Goal: Find specific page/section

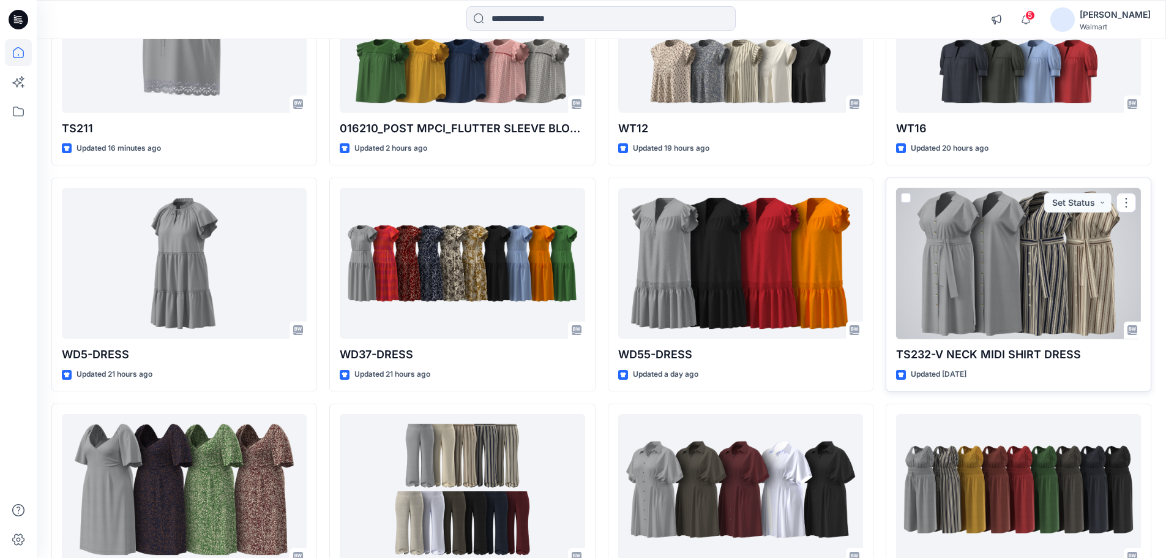
scroll to position [338, 0]
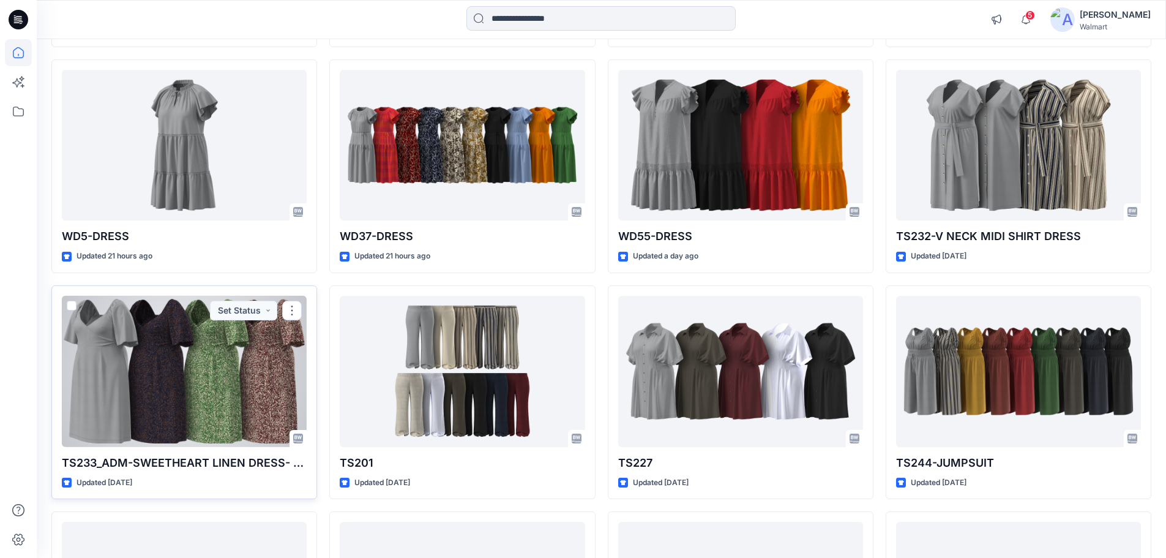
click at [113, 367] on div at bounding box center [184, 371] width 245 height 151
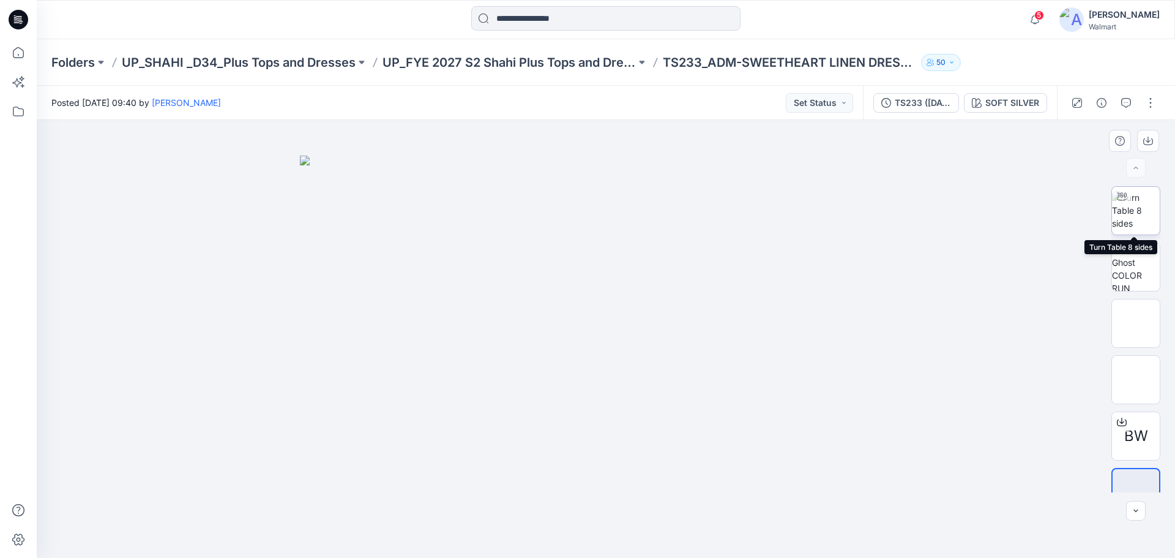
click at [1139, 220] on img at bounding box center [1136, 210] width 48 height 39
drag, startPoint x: 689, startPoint y: 380, endPoint x: 686, endPoint y: 282, distance: 98.6
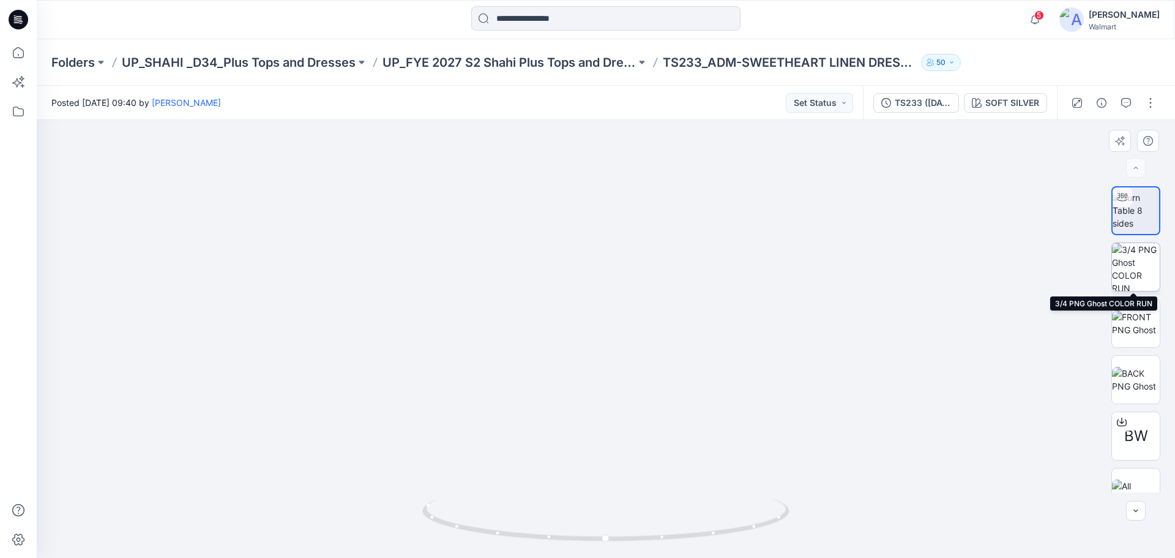
click at [1141, 269] on img at bounding box center [1136, 267] width 48 height 48
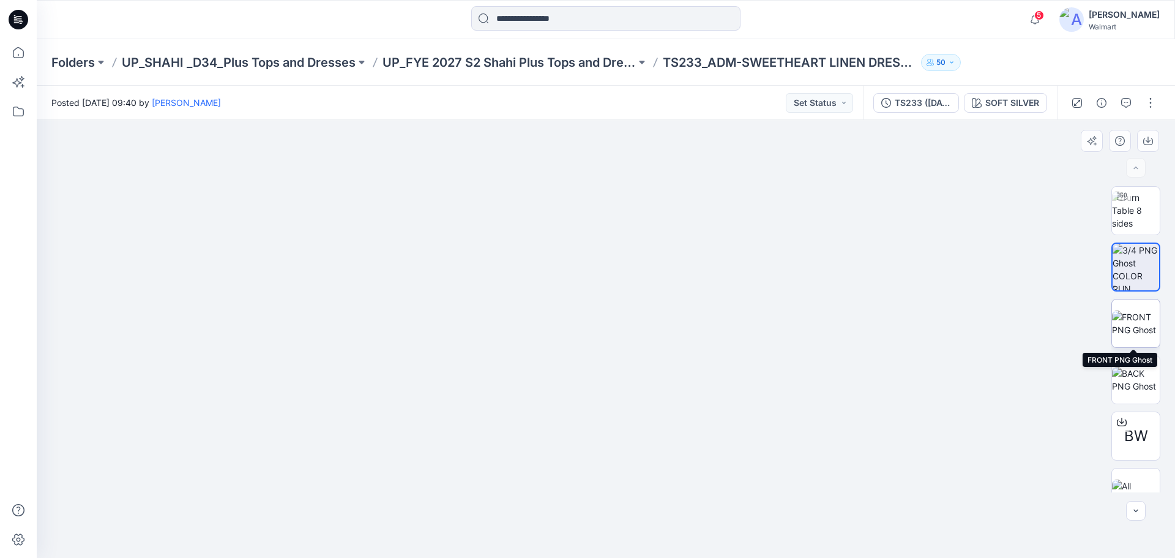
click at [1135, 329] on img at bounding box center [1136, 323] width 48 height 26
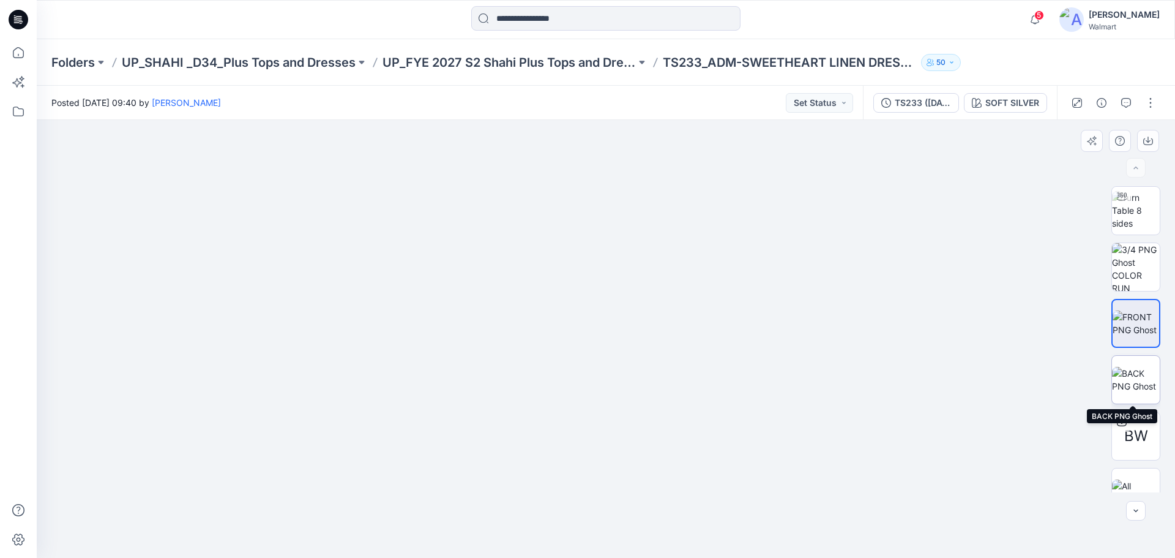
click at [1123, 367] on img at bounding box center [1136, 380] width 48 height 26
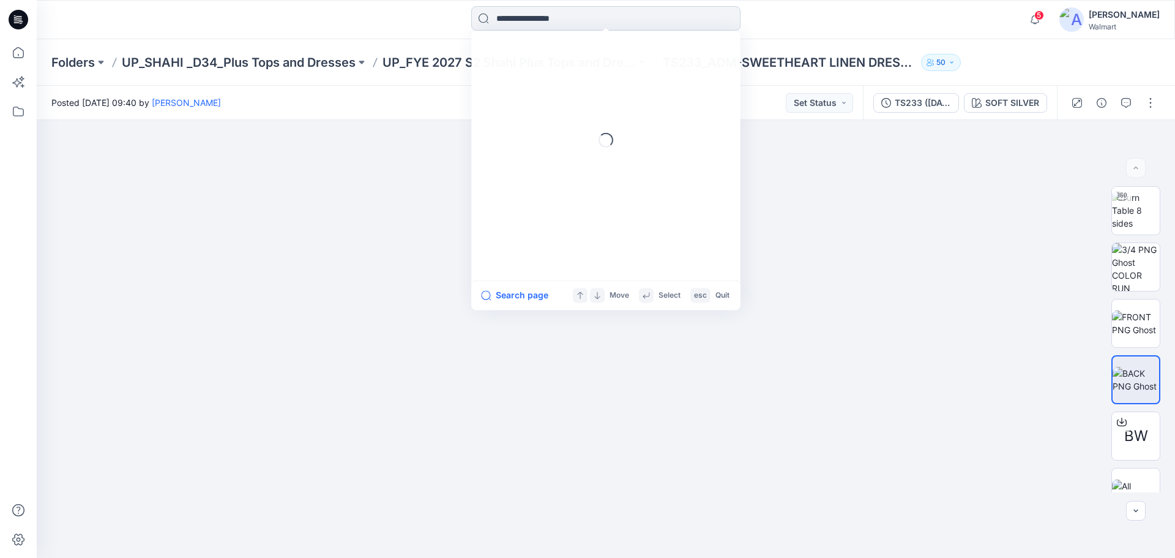
click at [577, 10] on input at bounding box center [605, 18] width 269 height 24
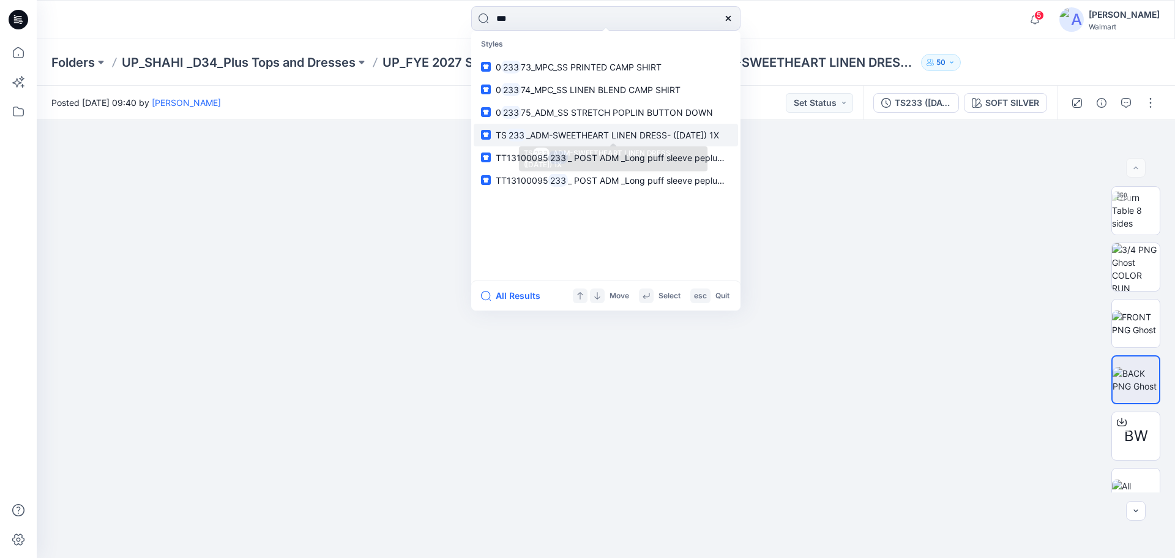
type input "***"
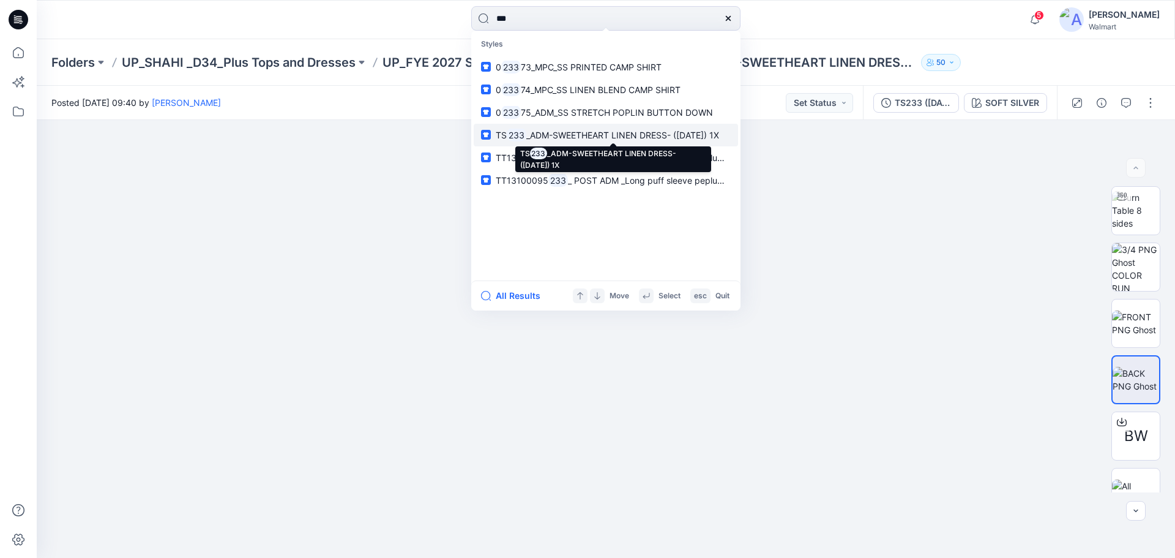
click at [524, 138] on mark "233" at bounding box center [517, 135] width 20 height 14
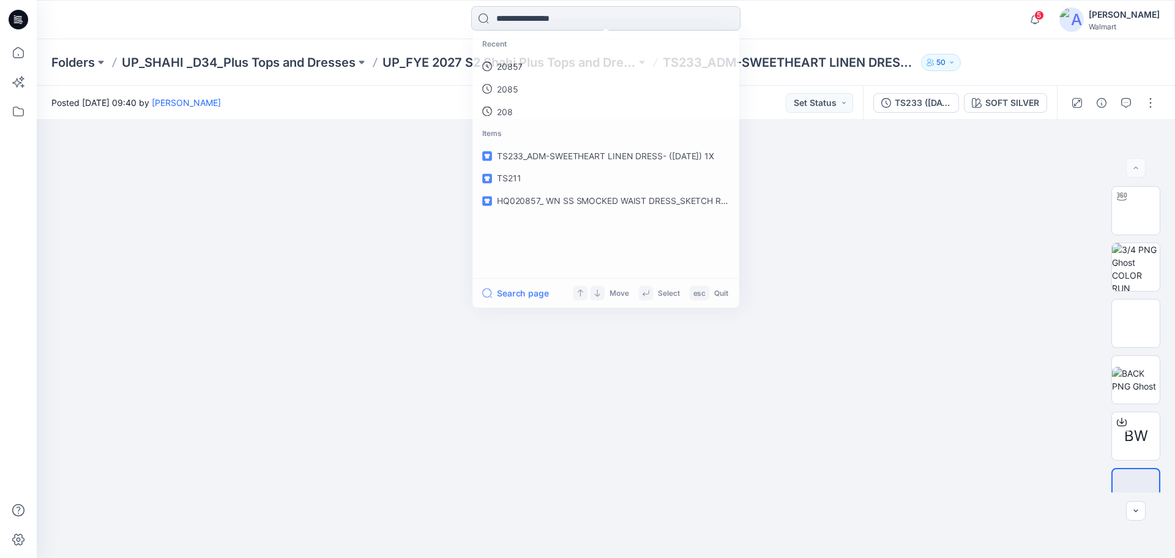
click at [518, 17] on input at bounding box center [605, 18] width 269 height 24
type input "**"
click at [530, 159] on span "TS233_ADM-SWEETHEART LINEN DRESS- ([DATE]) 1X" at bounding box center [606, 157] width 220 height 10
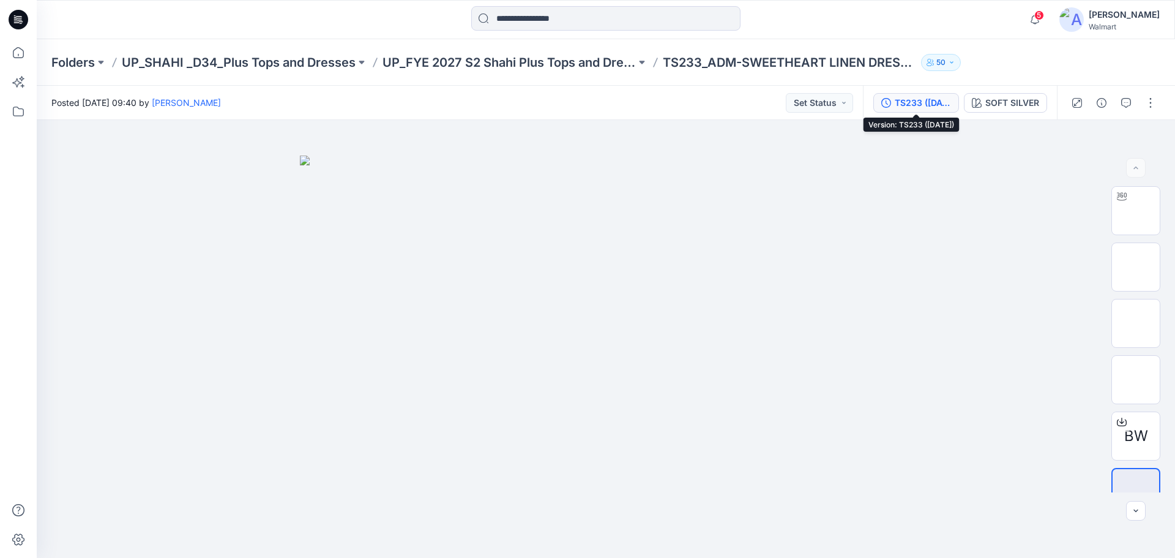
click at [911, 99] on div "TS233 ([DATE])" at bounding box center [923, 102] width 56 height 13
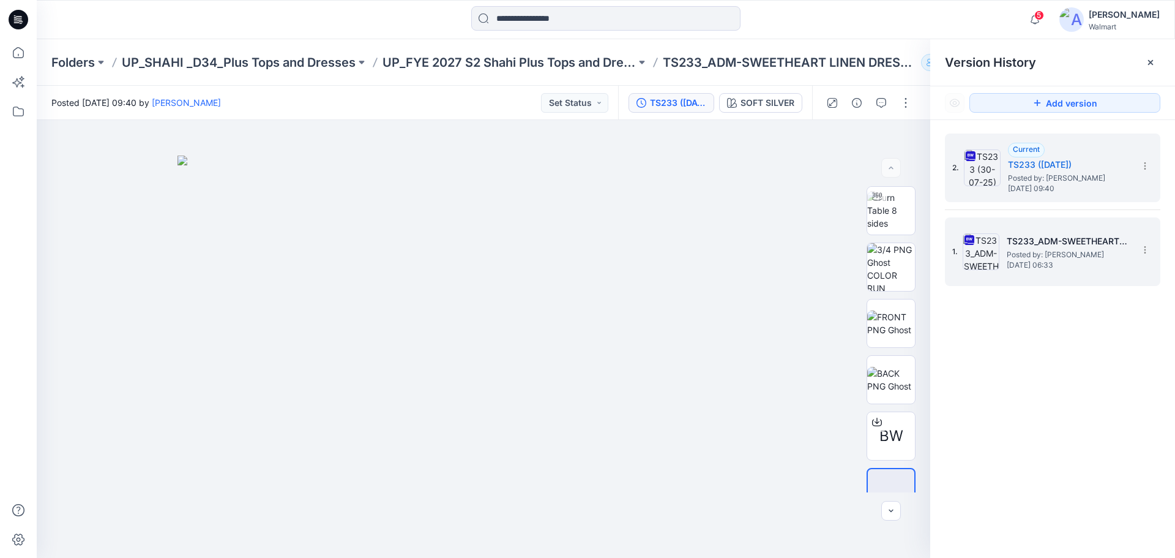
click at [1028, 252] on span "Posted by: [PERSON_NAME]" at bounding box center [1068, 254] width 122 height 12
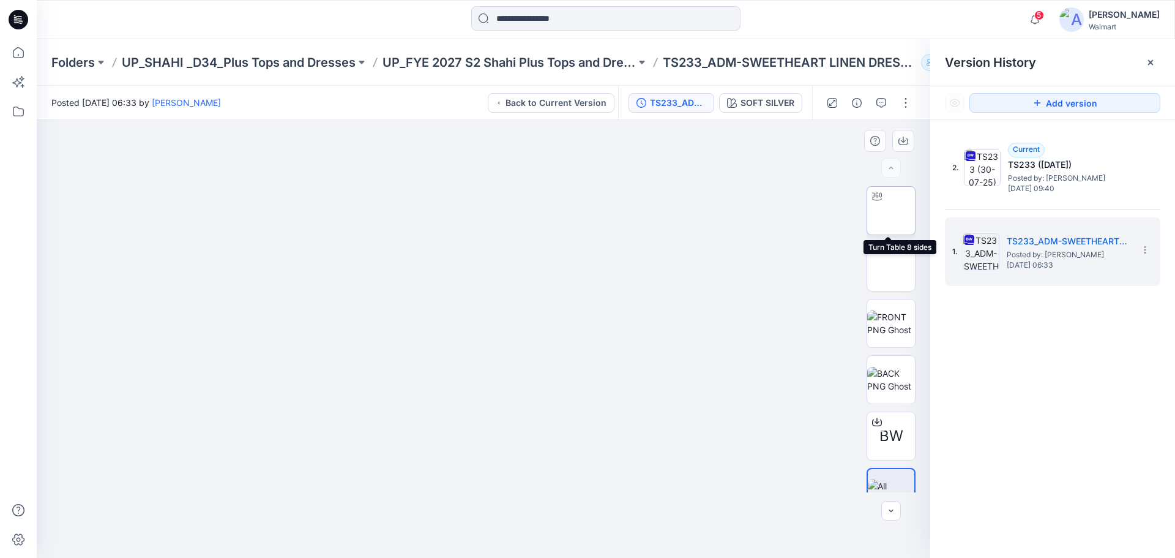
click at [891, 211] on img at bounding box center [891, 211] width 0 height 0
drag, startPoint x: 573, startPoint y: 334, endPoint x: 583, endPoint y: 371, distance: 38.0
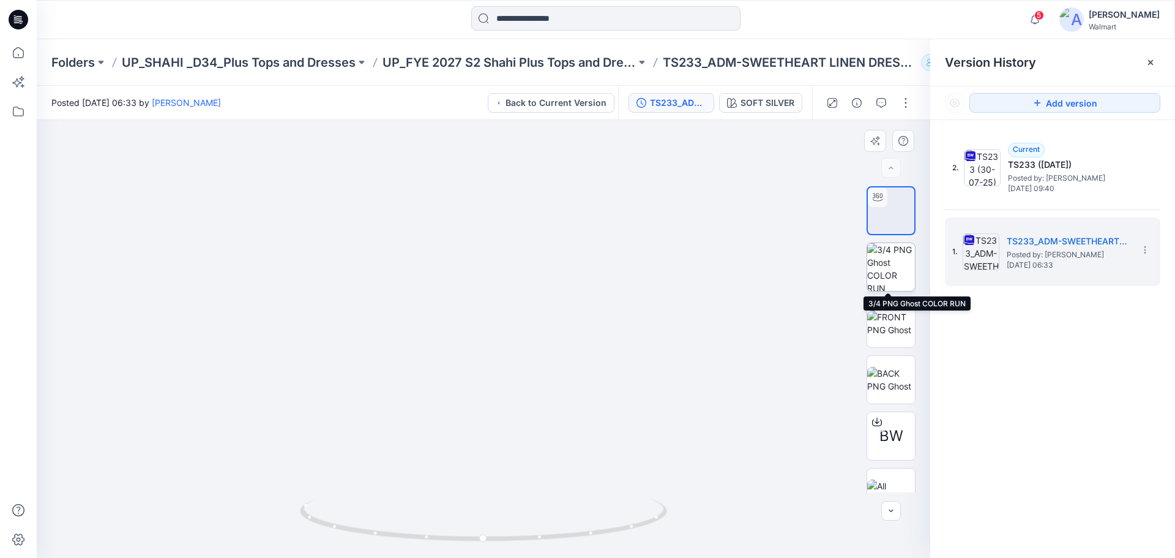
click at [884, 258] on img at bounding box center [891, 267] width 48 height 48
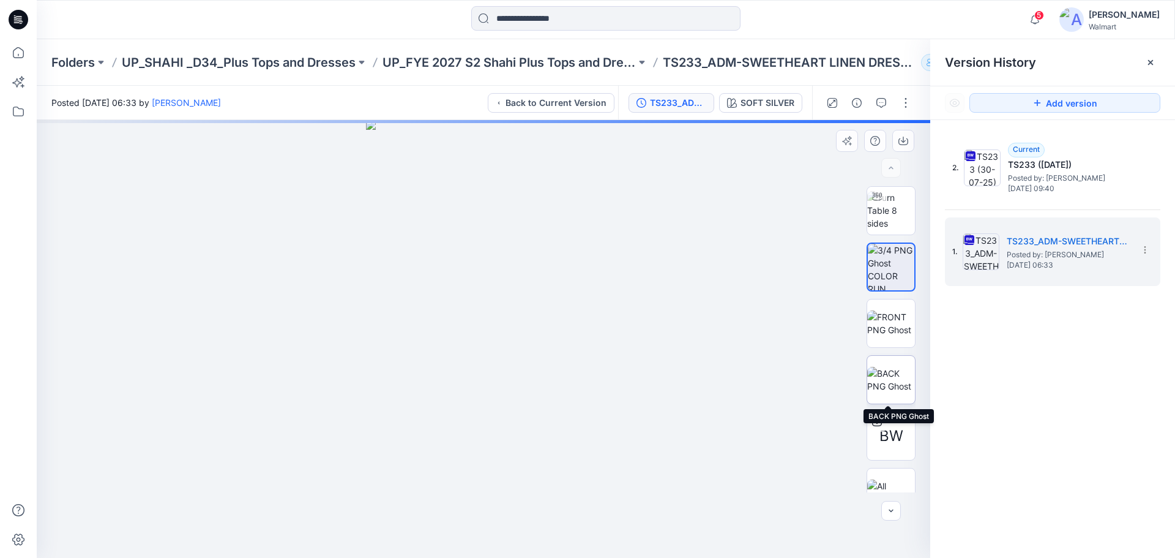
click at [886, 370] on img at bounding box center [891, 380] width 48 height 26
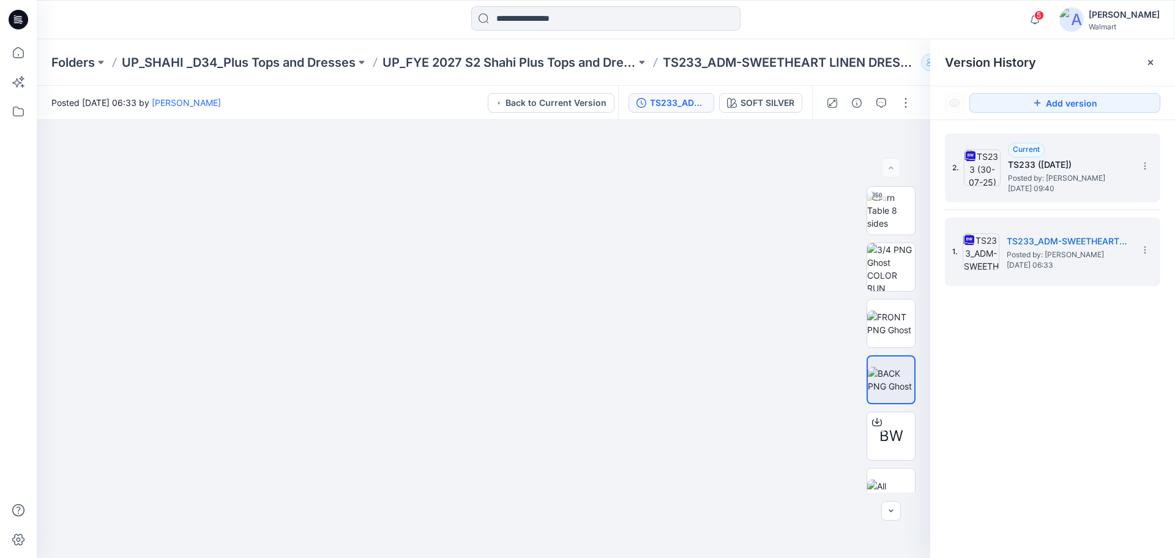
click at [1057, 182] on span "Posted by: [PERSON_NAME]" at bounding box center [1069, 178] width 122 height 12
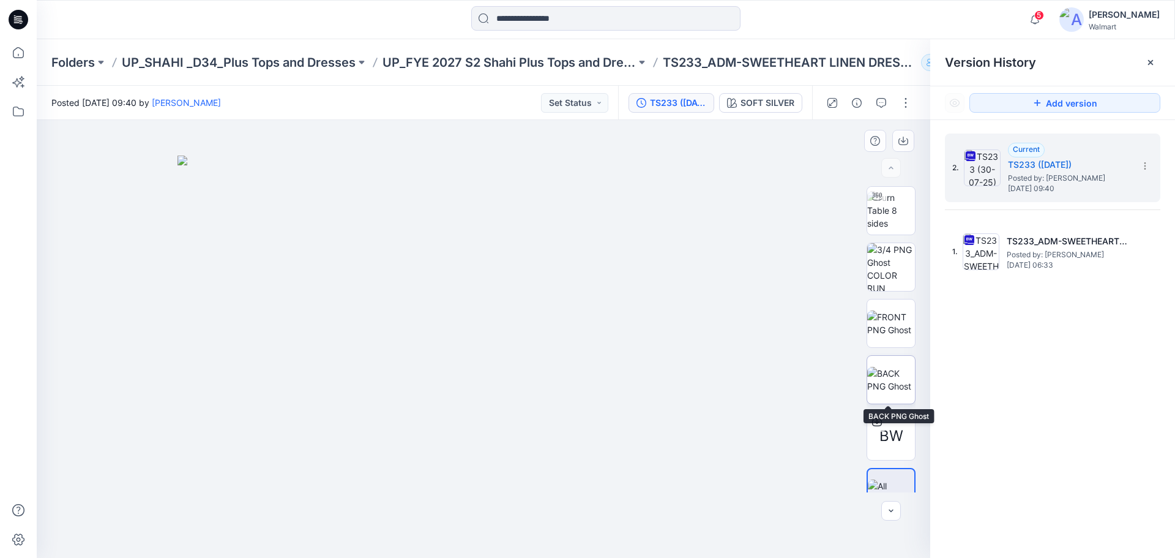
drag, startPoint x: 892, startPoint y: 375, endPoint x: 857, endPoint y: 346, distance: 45.2
click at [892, 374] on img at bounding box center [891, 380] width 48 height 26
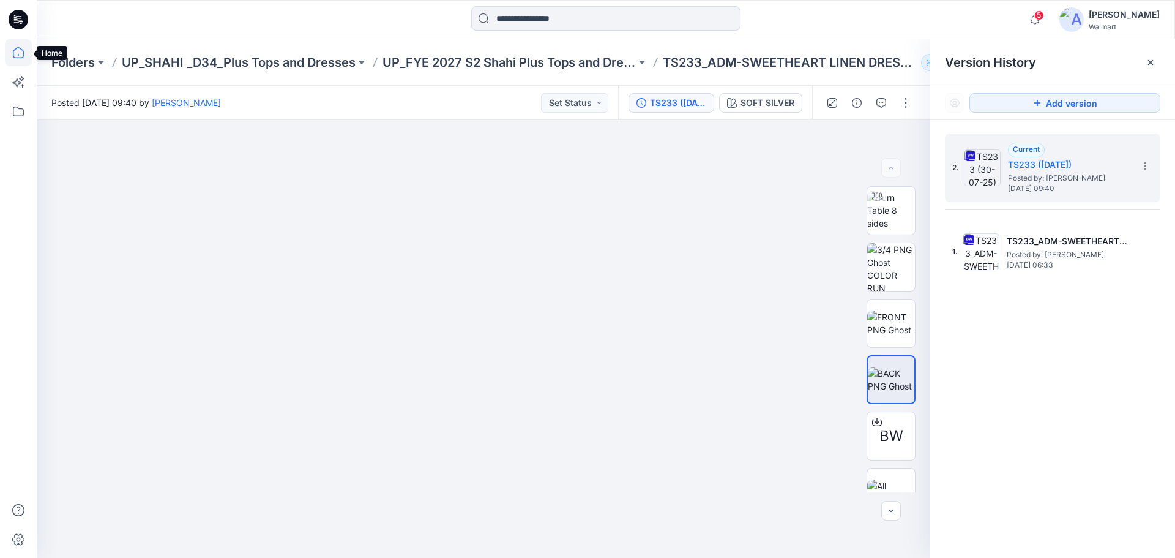
click at [15, 56] on icon at bounding box center [18, 52] width 27 height 27
